Goal: Task Accomplishment & Management: Manage account settings

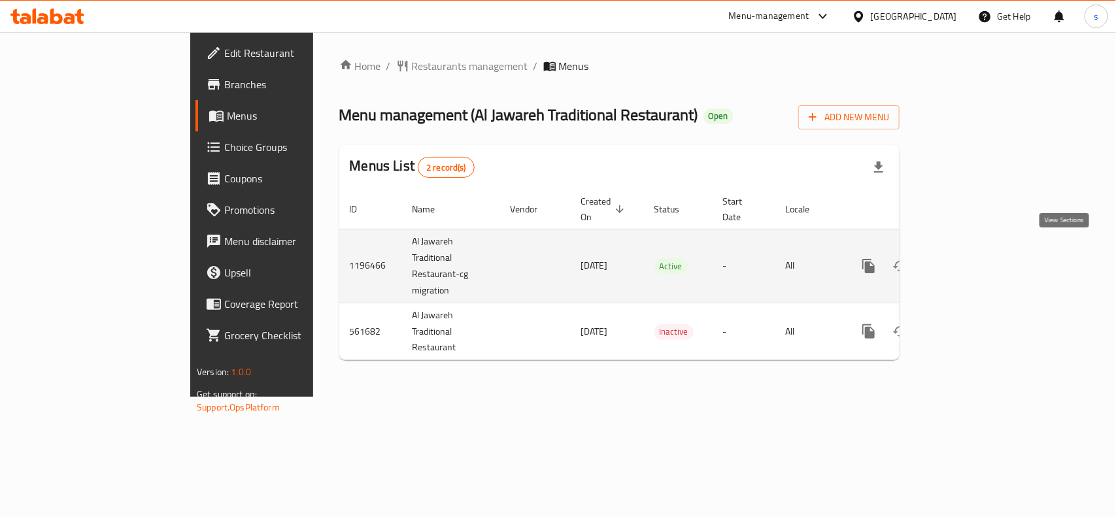
click at [971, 258] on icon "enhanced table" at bounding box center [963, 266] width 16 height 16
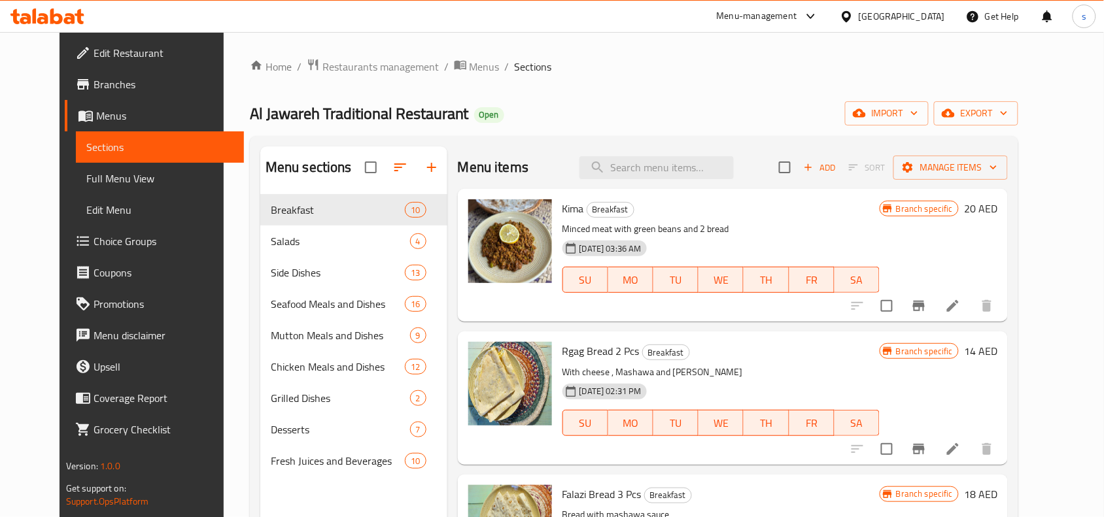
click at [94, 242] on span "Choice Groups" at bounding box center [164, 241] width 140 height 16
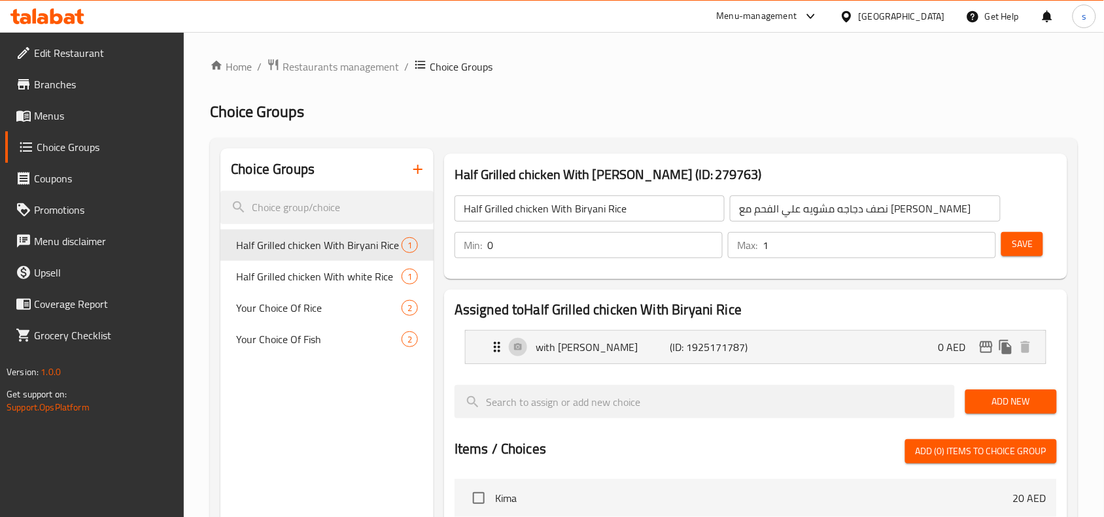
click at [621, 67] on ol "Home / Restaurants management / Choice Groups" at bounding box center [644, 66] width 868 height 17
click at [279, 311] on span "Your Choice Of Rice" at bounding box center [299, 308] width 126 height 16
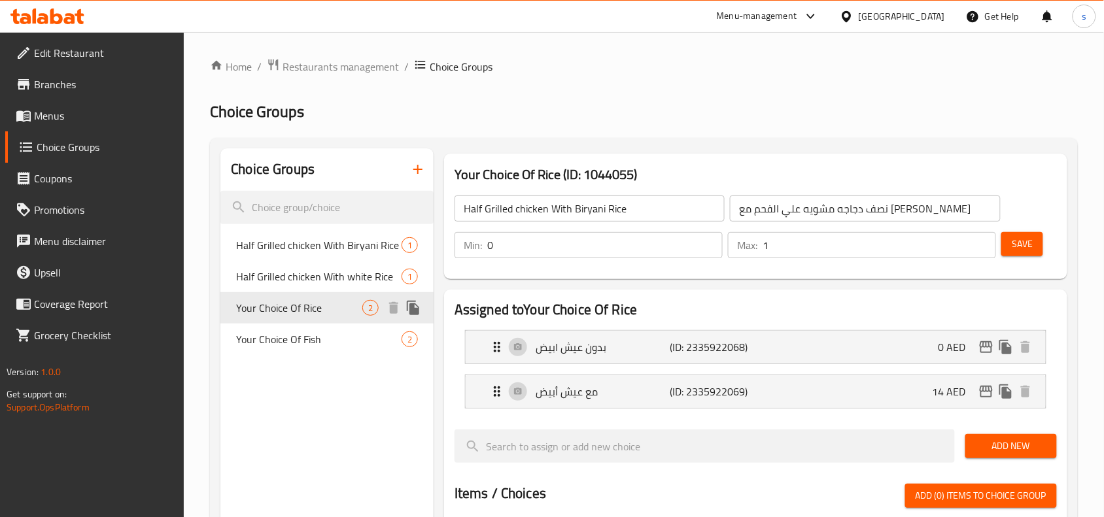
type input "Your Choice Of Rice"
type input "اختيارك من الأرز"
type input "1"
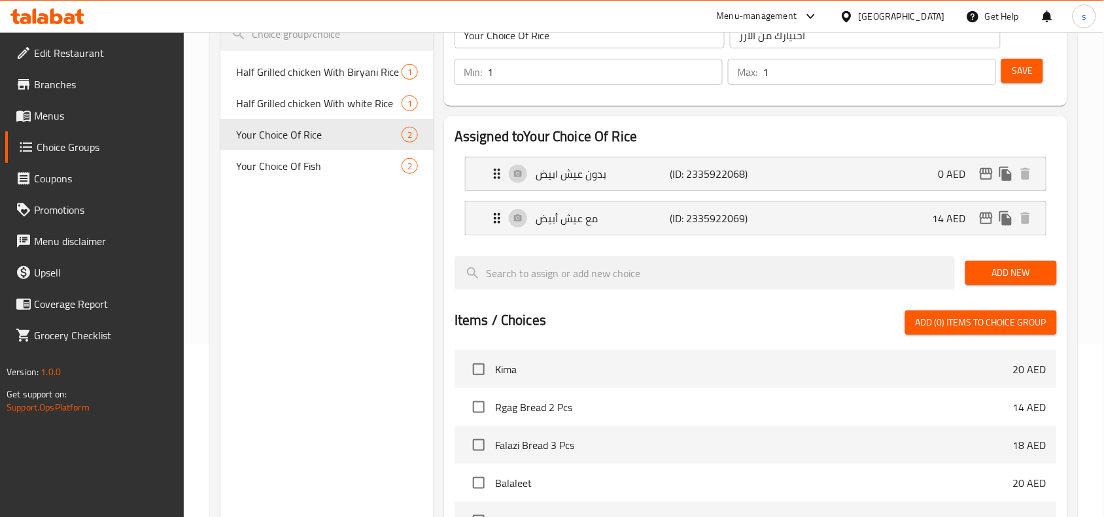
scroll to position [82, 0]
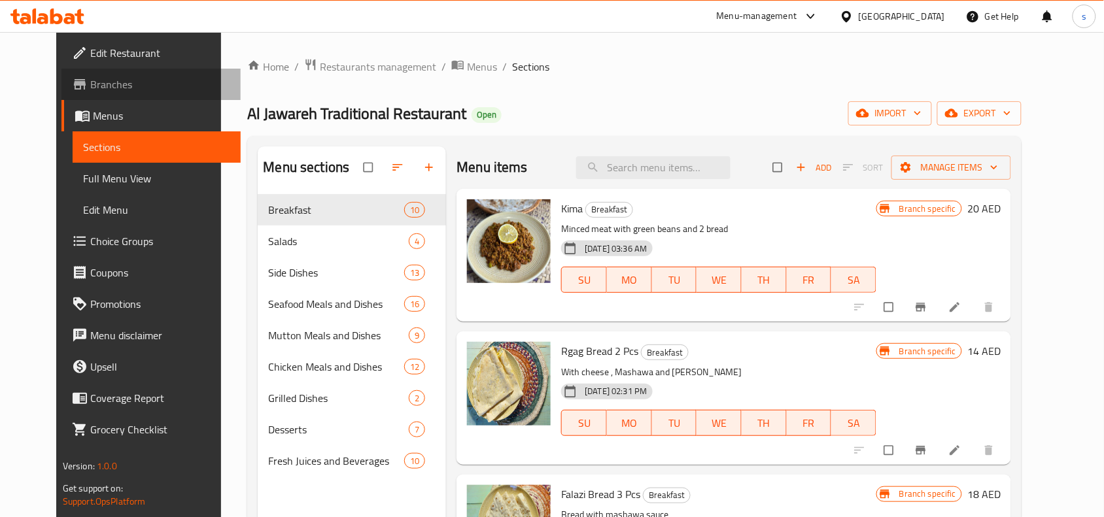
click at [90, 84] on span "Branches" at bounding box center [160, 85] width 140 height 16
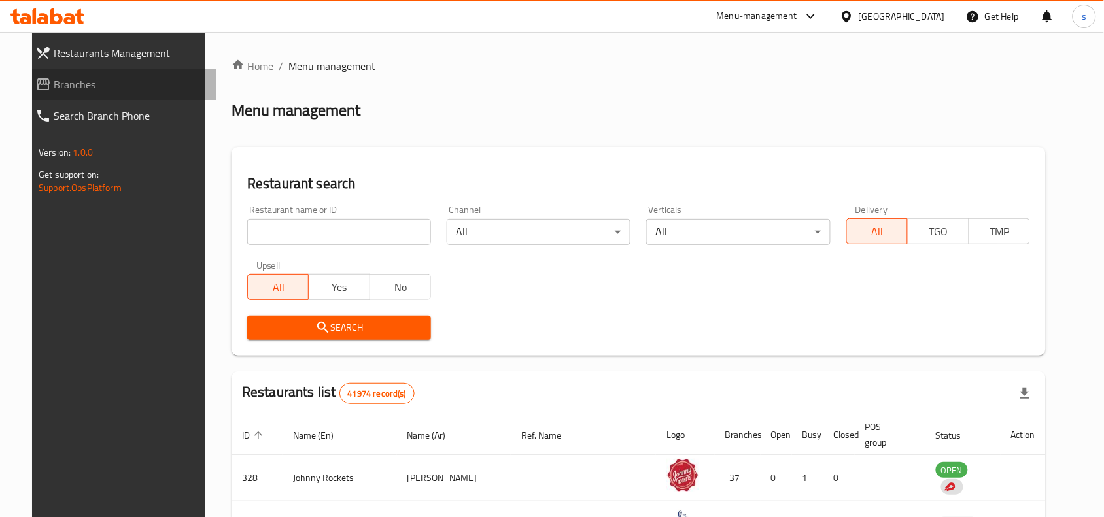
click at [33, 95] on link "Branches" at bounding box center [121, 84] width 192 height 31
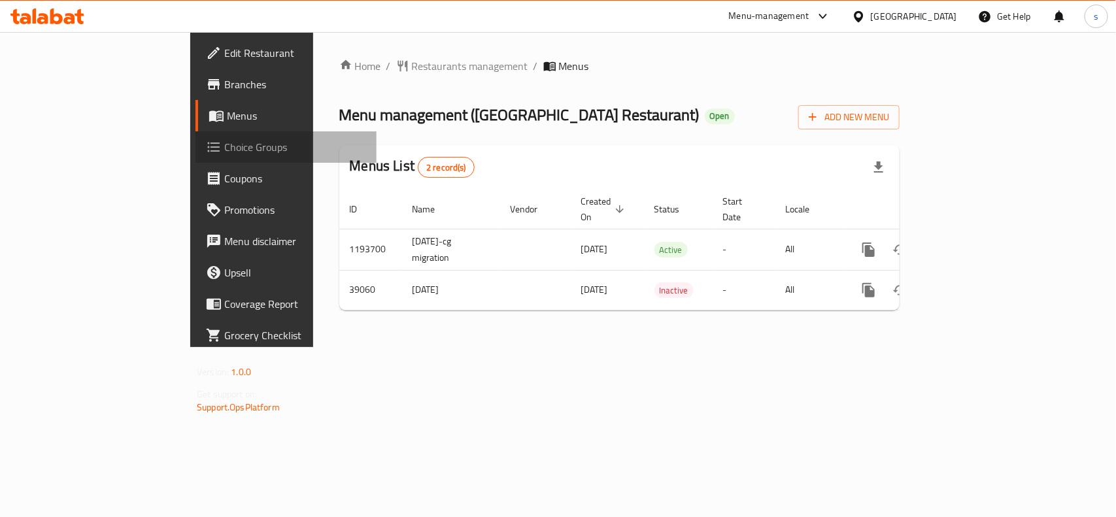
click at [224, 144] on span "Choice Groups" at bounding box center [295, 147] width 142 height 16
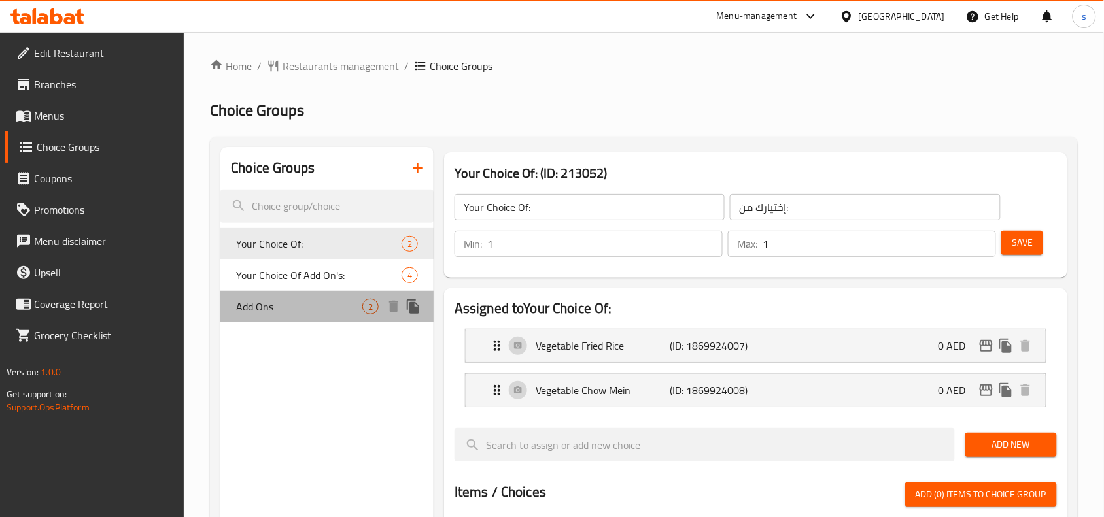
click at [288, 301] on span "Add Ons" at bounding box center [299, 307] width 126 height 16
type input "Add Ons"
type input "الإضافات"
type input "0"
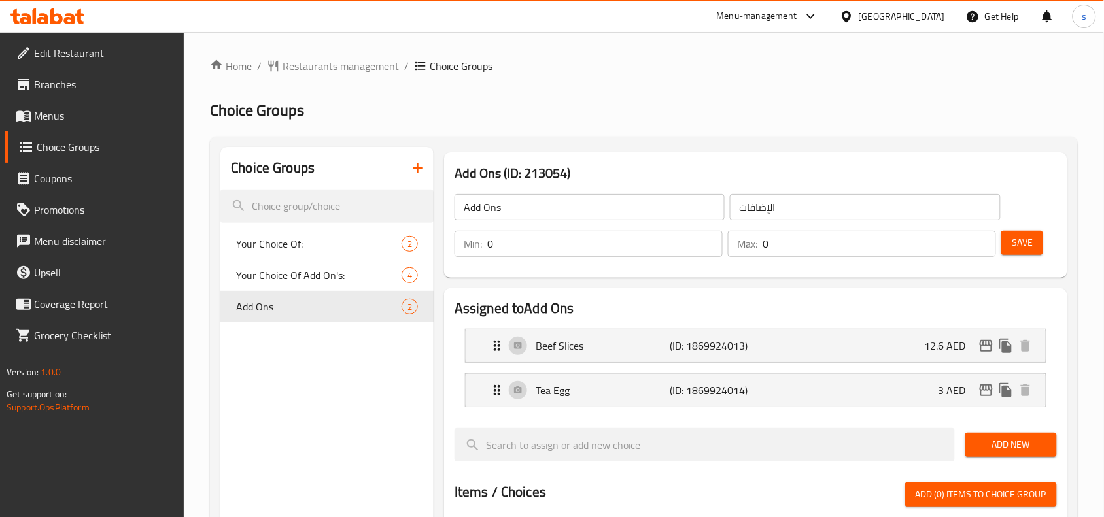
click at [755, 18] on div "Menu-management" at bounding box center [757, 17] width 80 height 16
click at [681, 141] on div "Restaurant-Management" at bounding box center [687, 145] width 103 height 14
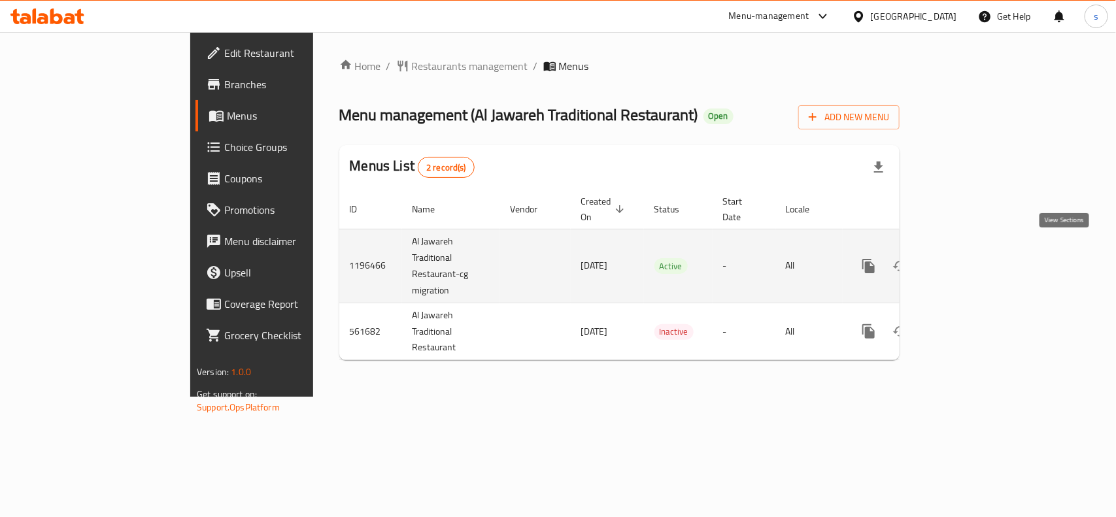
click at [971, 258] on icon "enhanced table" at bounding box center [963, 266] width 16 height 16
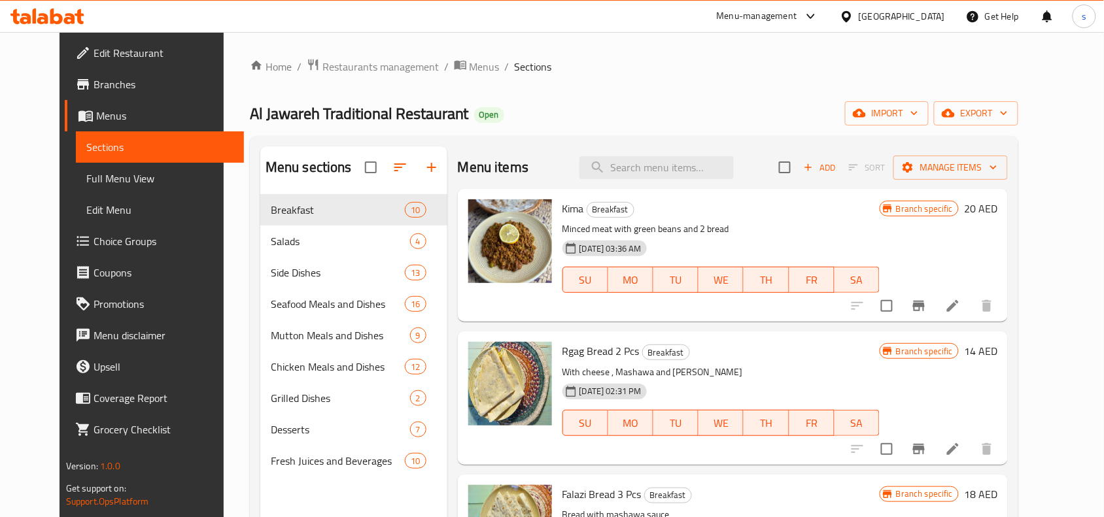
click at [94, 247] on span "Choice Groups" at bounding box center [164, 241] width 140 height 16
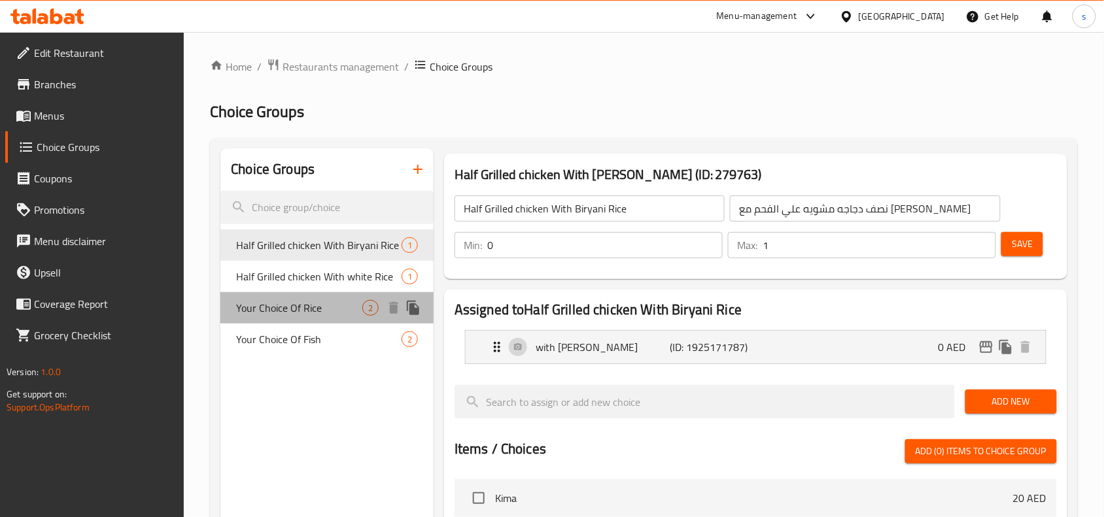
click at [302, 306] on span "Your Choice Of Rice" at bounding box center [299, 308] width 126 height 16
type input "Your Choice Of Rice"
type input "اختيارك من الأرز"
type input "1"
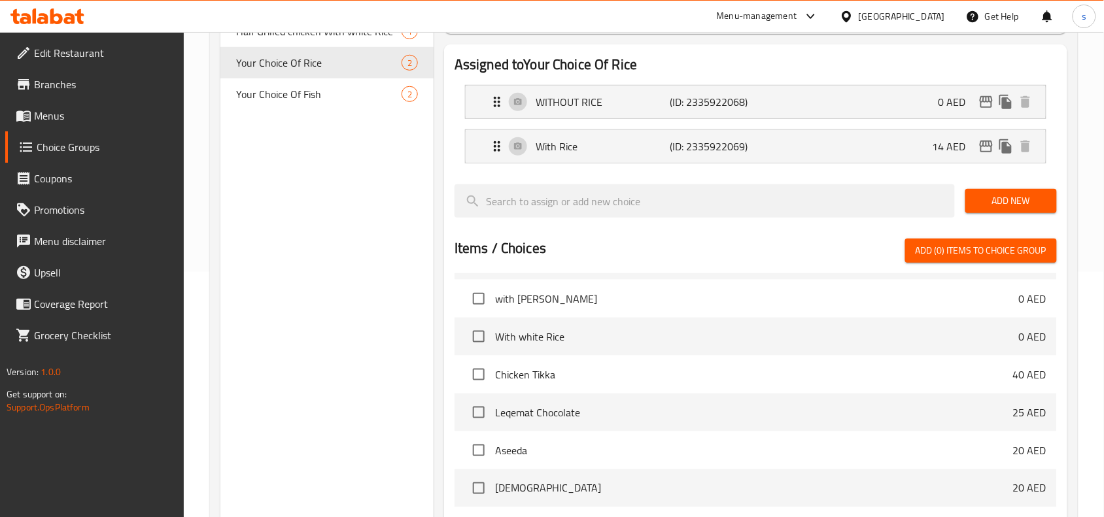
scroll to position [2779, 0]
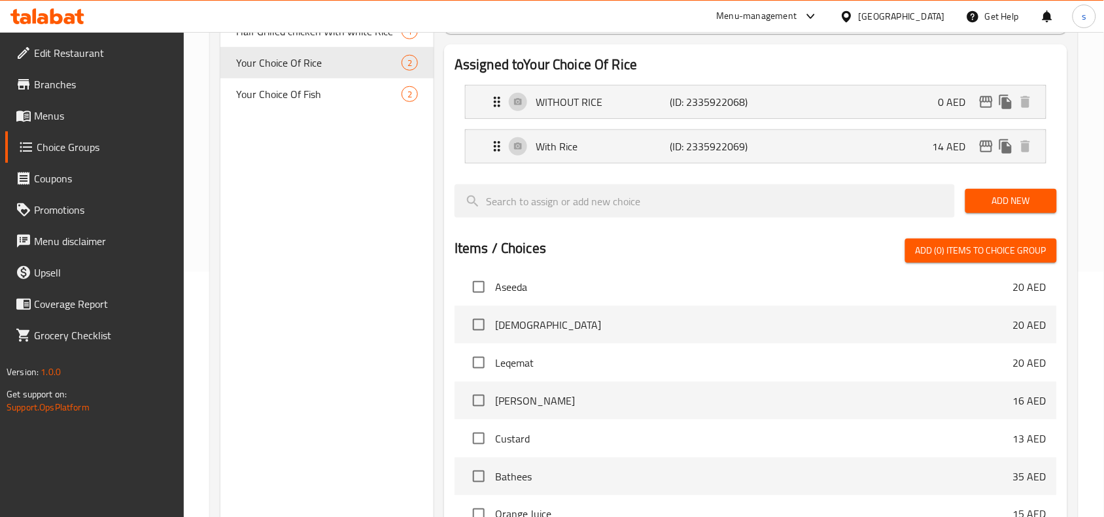
drag, startPoint x: 54, startPoint y: 90, endPoint x: 157, endPoint y: 69, distance: 104.8
click at [54, 90] on span "Branches" at bounding box center [104, 85] width 140 height 16
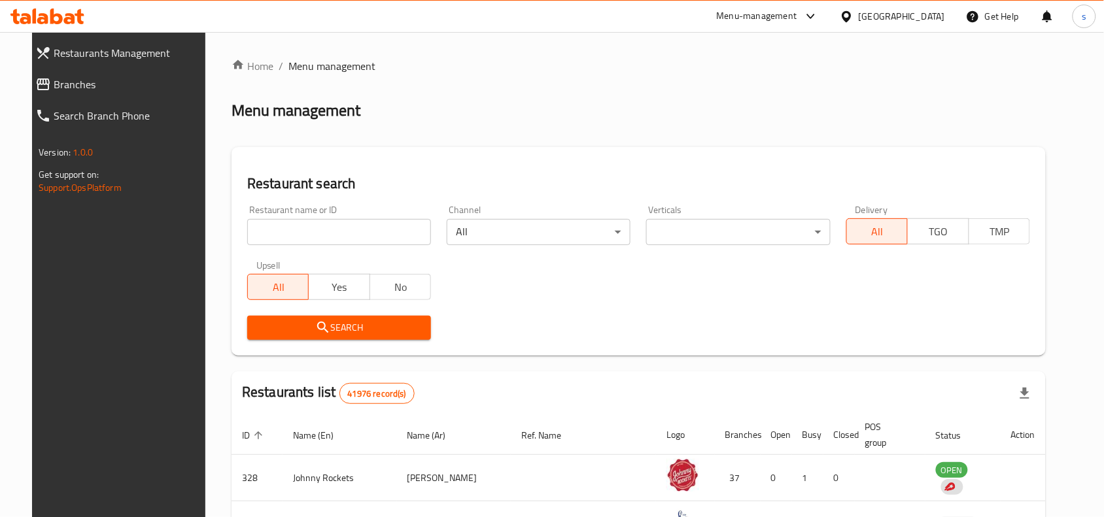
click at [804, 14] on icon at bounding box center [811, 17] width 16 height 16
click at [668, 139] on div "Restaurant-Management" at bounding box center [687, 145] width 103 height 14
